Goal: Check status: Check status

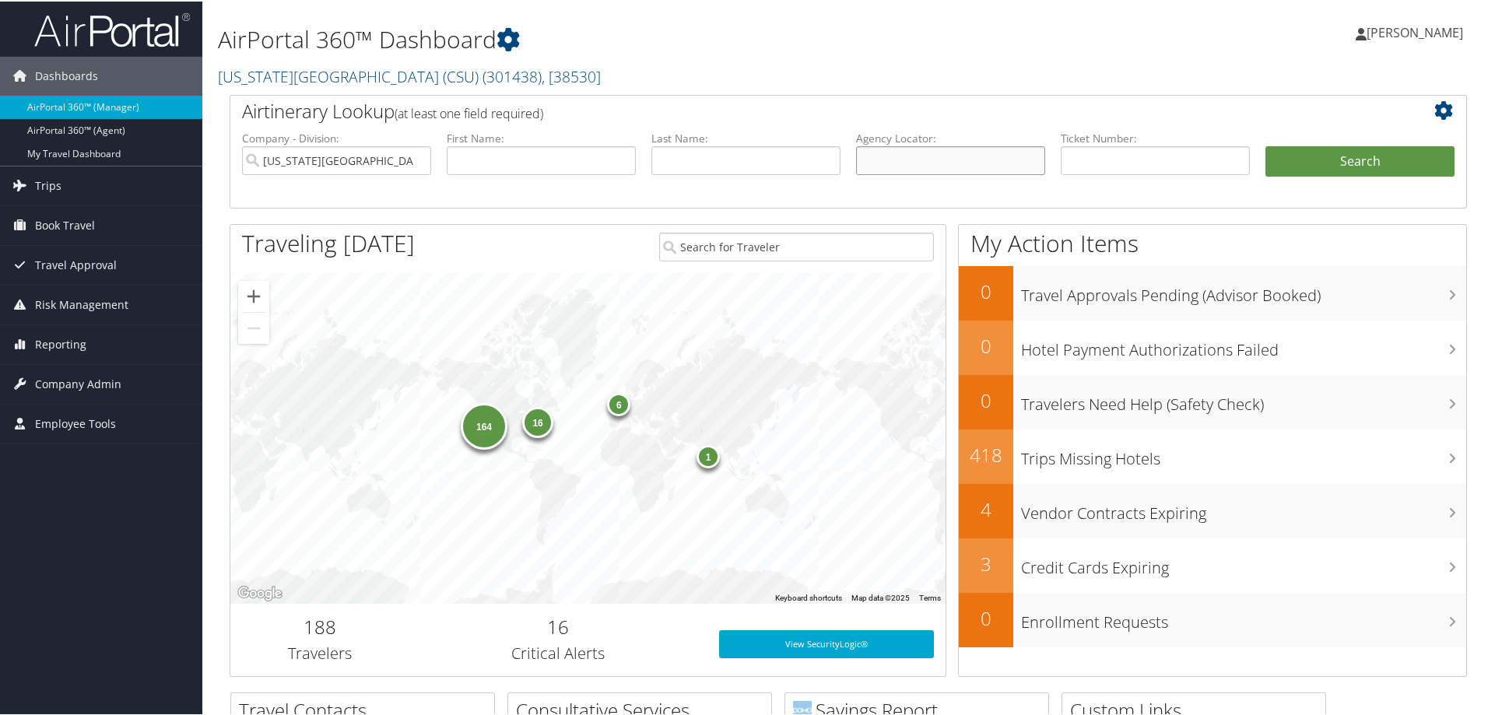
click at [925, 146] on input "text" at bounding box center [950, 159] width 189 height 29
paste input "MWEUGX"
type input "MWEUGX"
click at [1347, 159] on button "Search" at bounding box center [1359, 160] width 189 height 31
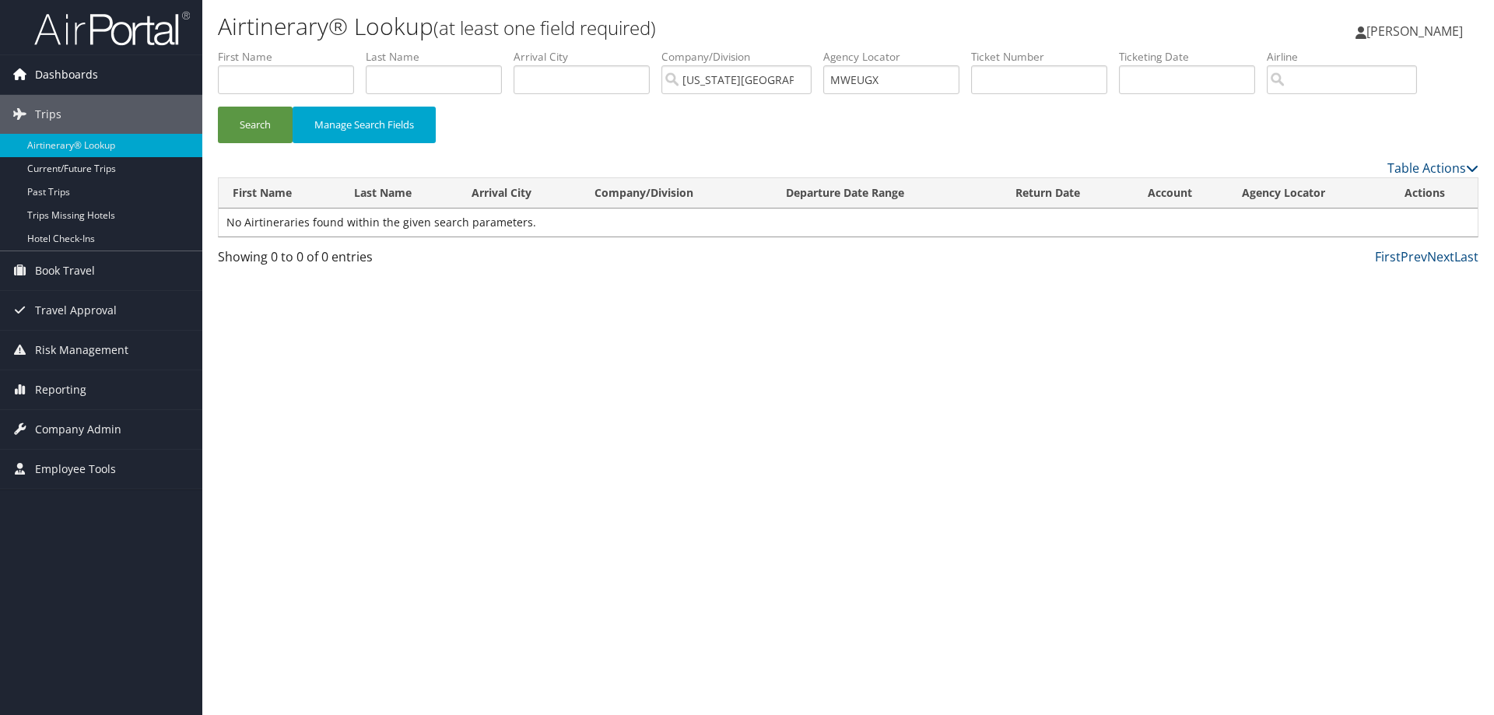
click at [73, 78] on span "Dashboards" at bounding box center [66, 74] width 63 height 39
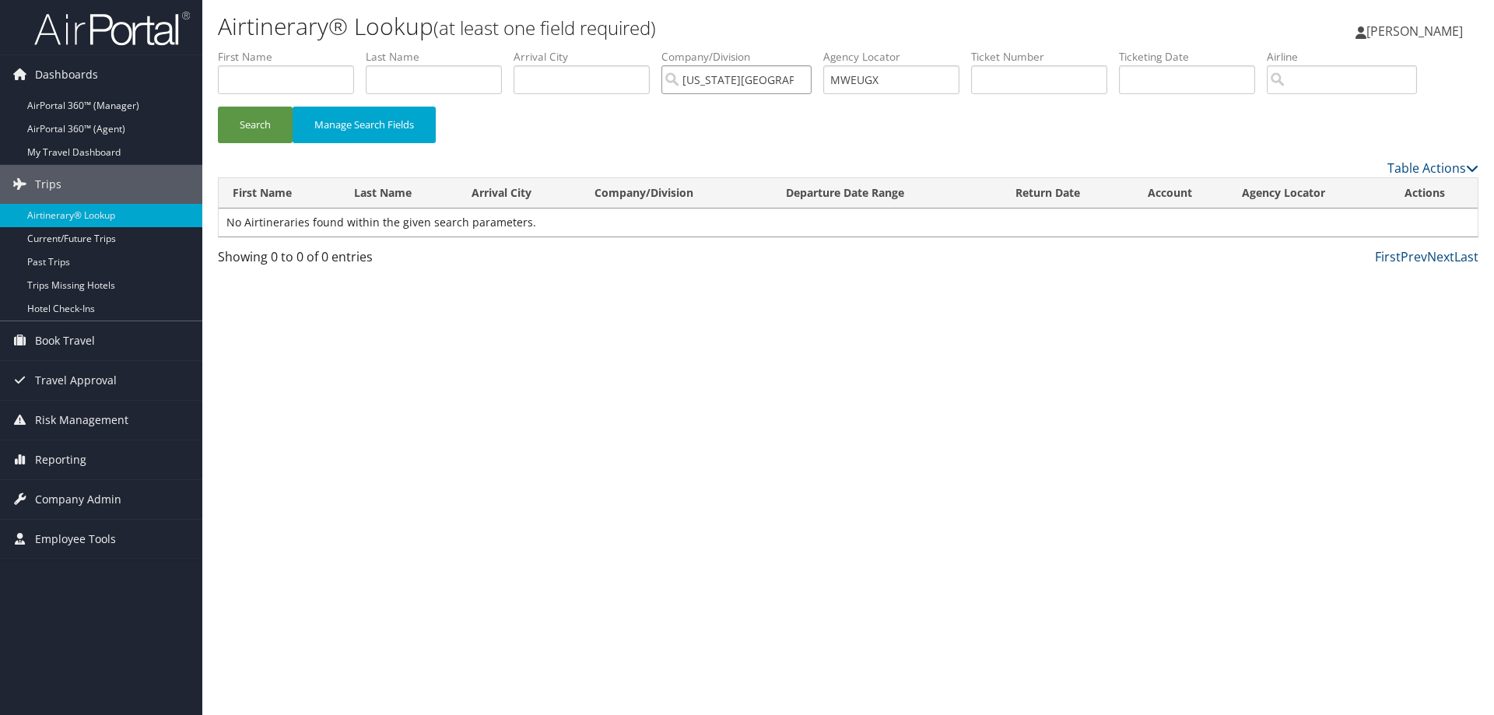
click at [811, 78] on input "California State University (CSU)" at bounding box center [736, 79] width 150 height 29
click at [261, 128] on button "Search" at bounding box center [255, 125] width 75 height 37
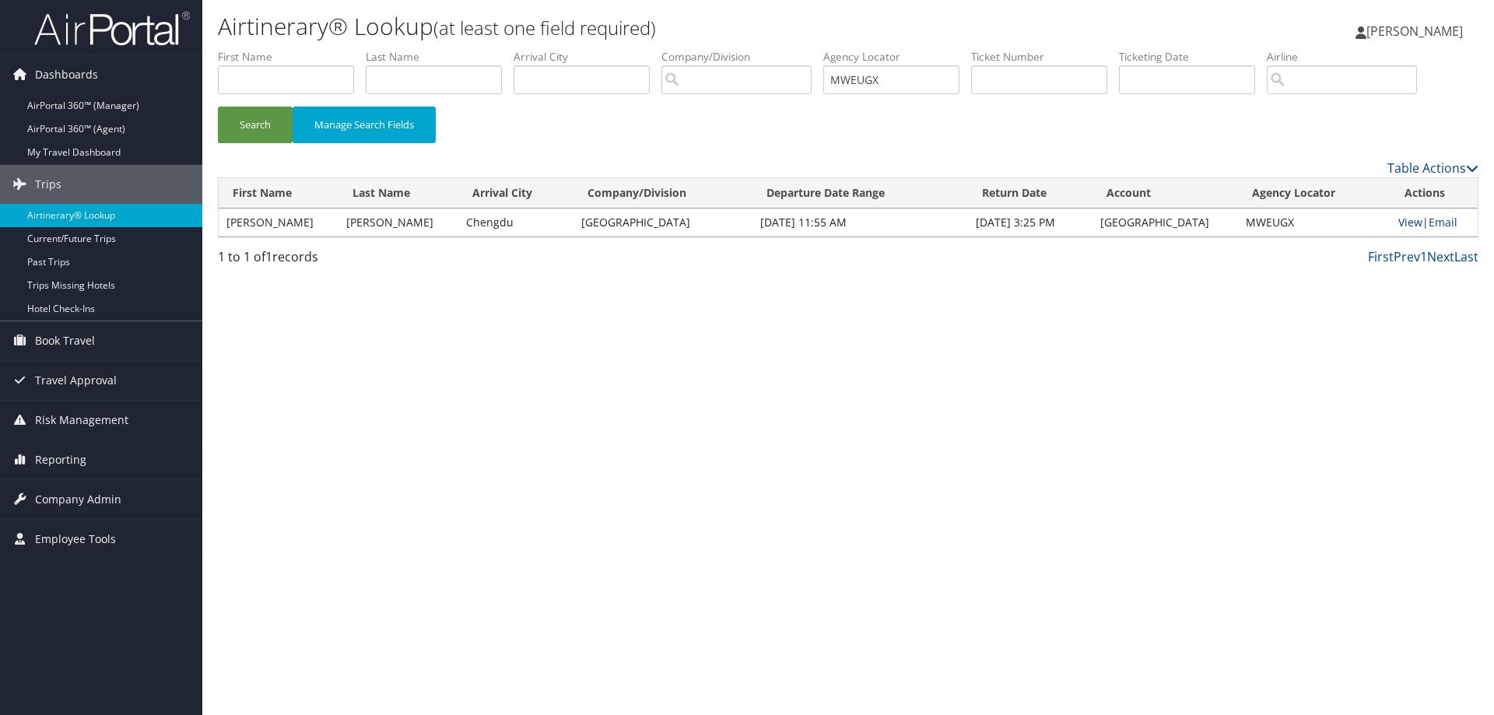
click at [1410, 220] on link "View" at bounding box center [1410, 222] width 24 height 15
click at [74, 458] on span "Reporting" at bounding box center [60, 459] width 51 height 39
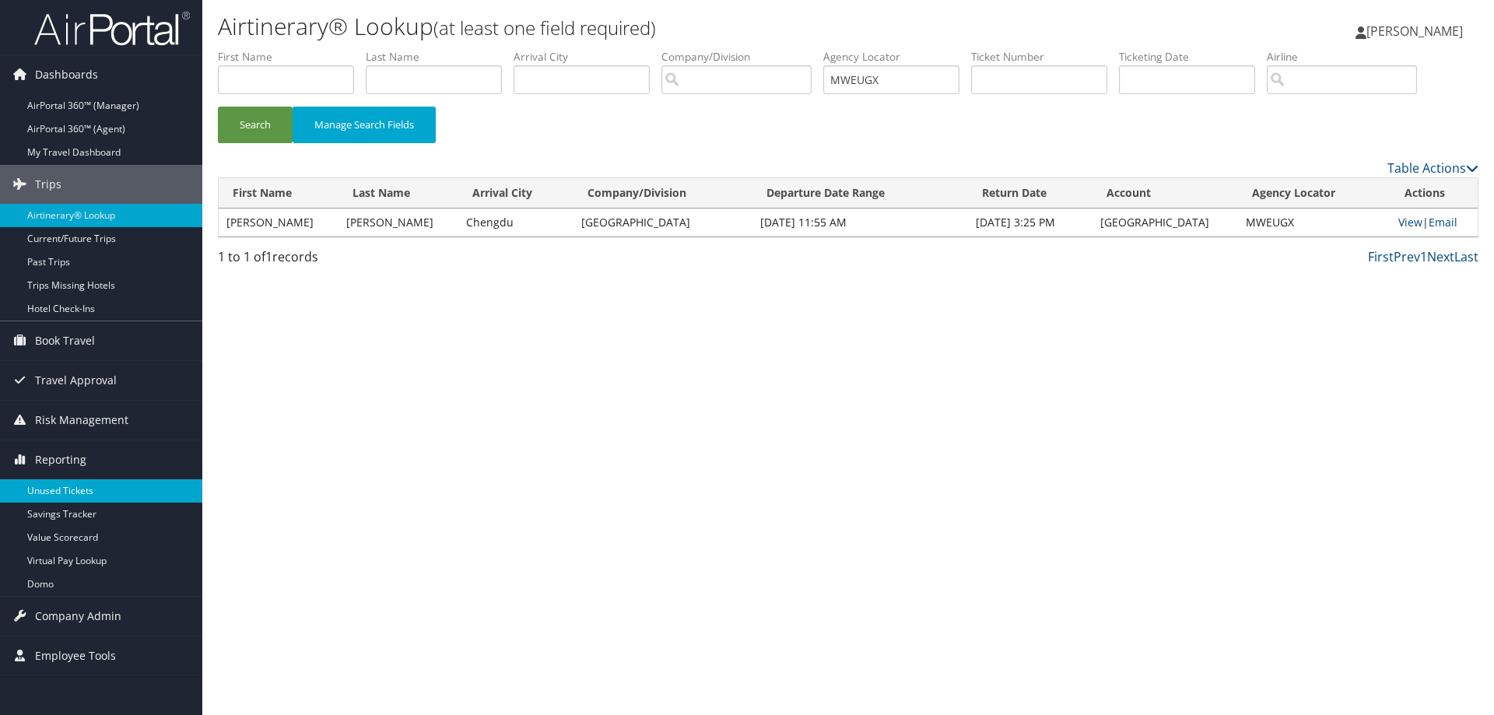
click at [70, 485] on link "Unused Tickets" at bounding box center [101, 490] width 202 height 23
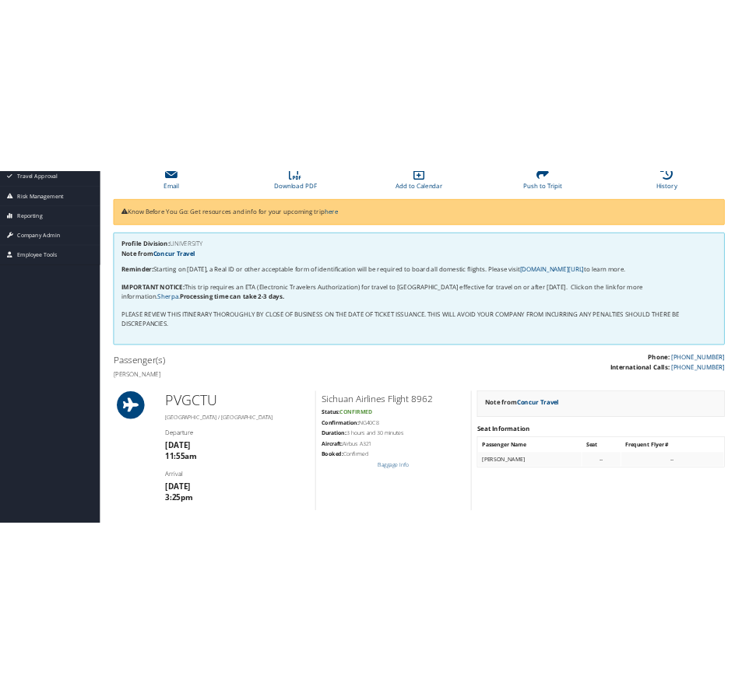
scroll to position [233, 0]
